Goal: Navigation & Orientation: Go to known website

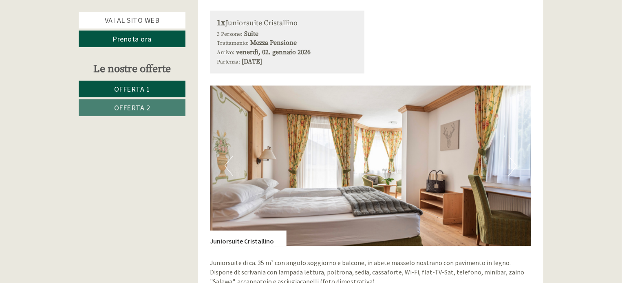
scroll to position [1100, 0]
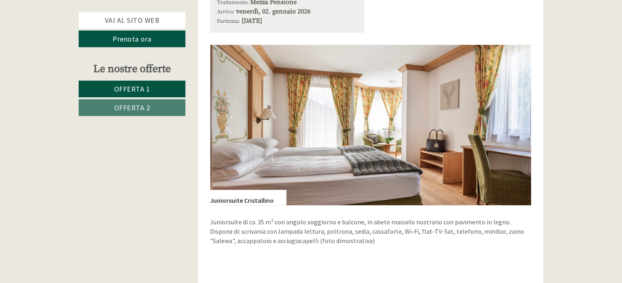
click at [517, 127] on button "Next" at bounding box center [512, 125] width 9 height 20
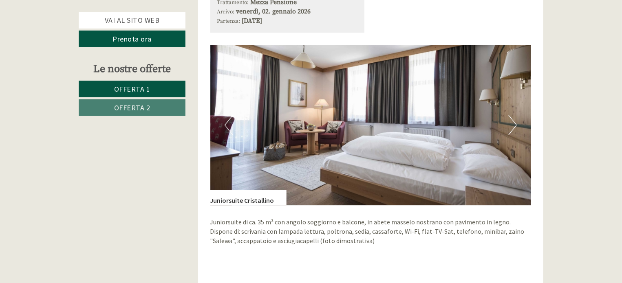
click at [513, 122] on button "Next" at bounding box center [512, 125] width 9 height 20
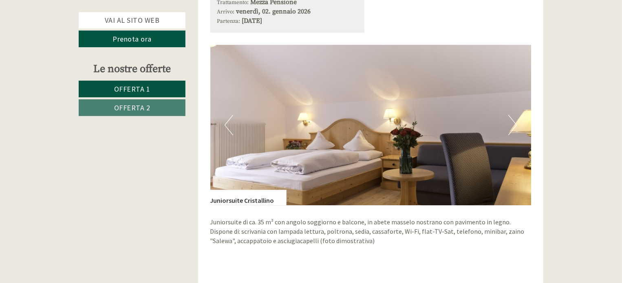
click at [513, 122] on button "Next" at bounding box center [512, 125] width 9 height 20
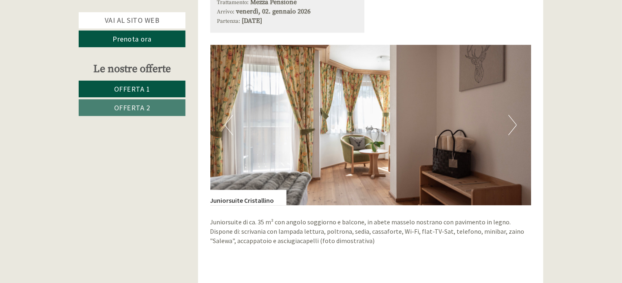
click at [513, 122] on button "Next" at bounding box center [512, 125] width 9 height 20
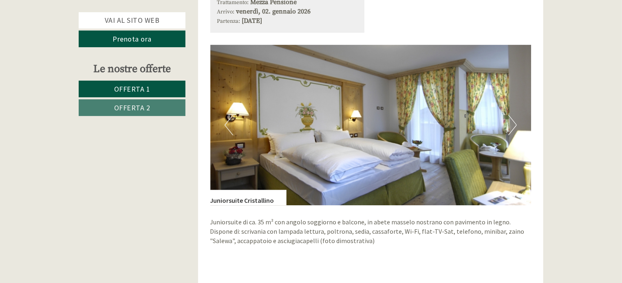
click at [513, 122] on button "Next" at bounding box center [512, 125] width 9 height 20
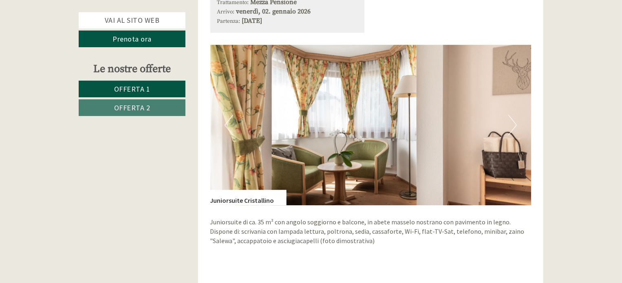
click at [513, 122] on button "Next" at bounding box center [512, 125] width 9 height 20
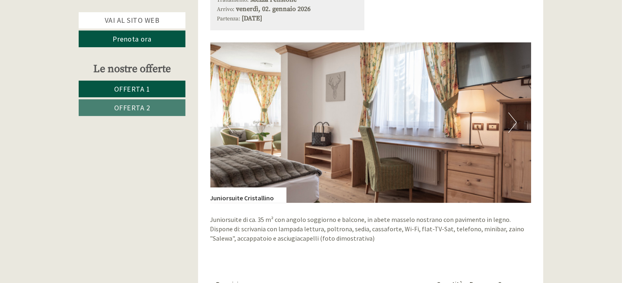
scroll to position [978, 0]
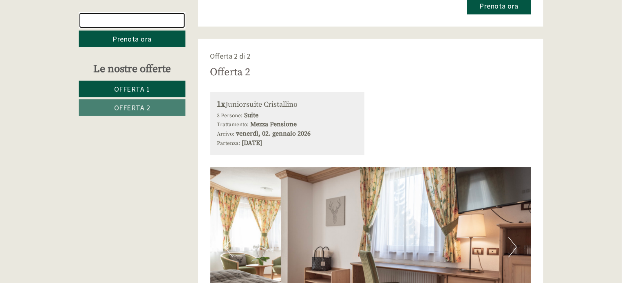
click at [127, 16] on link "Vai al sito web" at bounding box center [132, 20] width 107 height 16
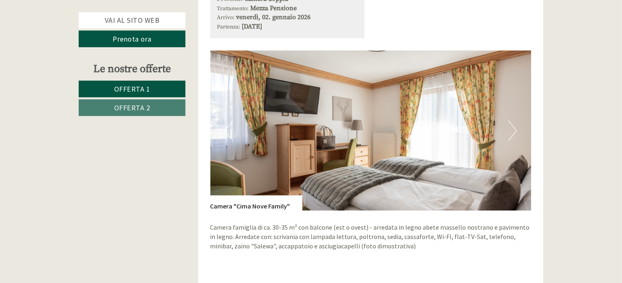
scroll to position [570, 0]
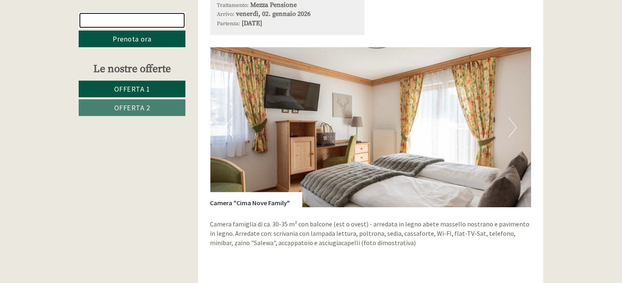
click at [109, 18] on link "Vai al sito web" at bounding box center [132, 20] width 107 height 16
